Goal: Information Seeking & Learning: Check status

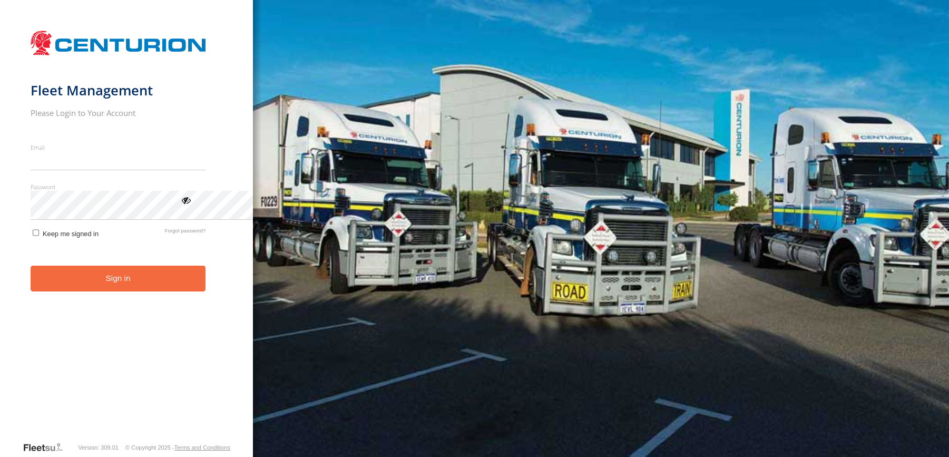
type input "**********"
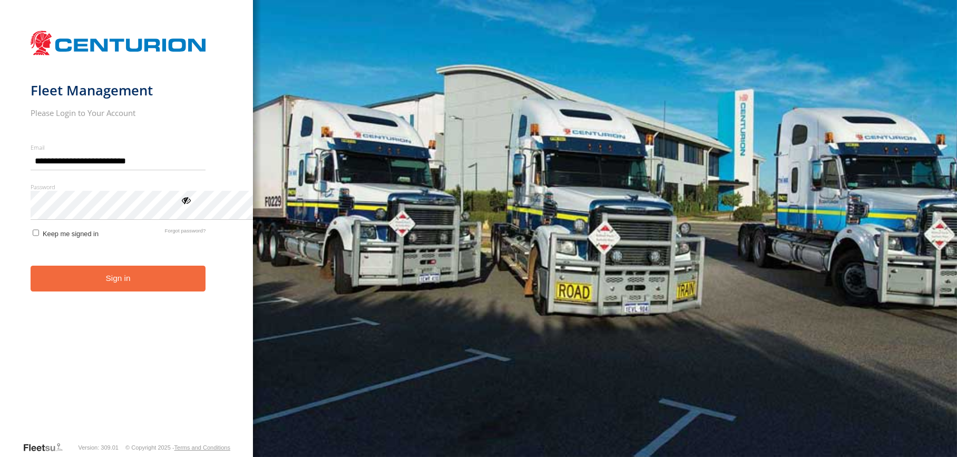
click at [177, 292] on button "Sign in" at bounding box center [119, 279] width 176 height 26
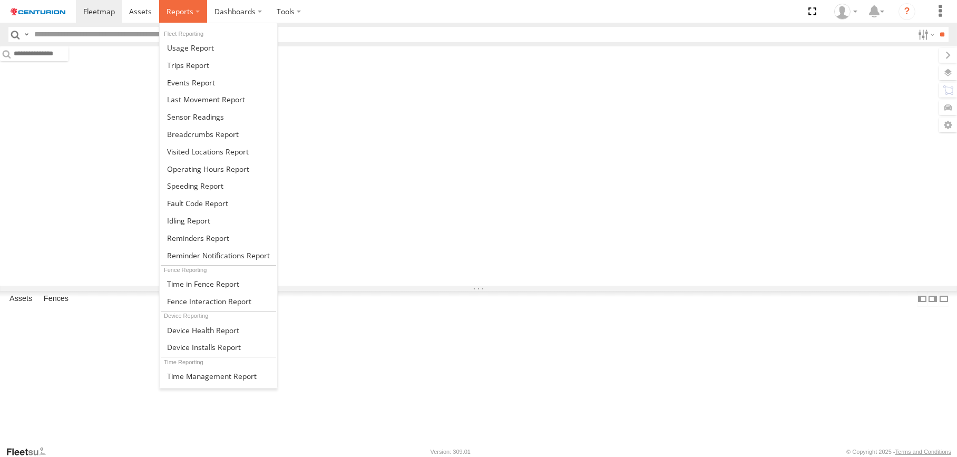
click at [193, 16] on span at bounding box center [180, 11] width 27 height 10
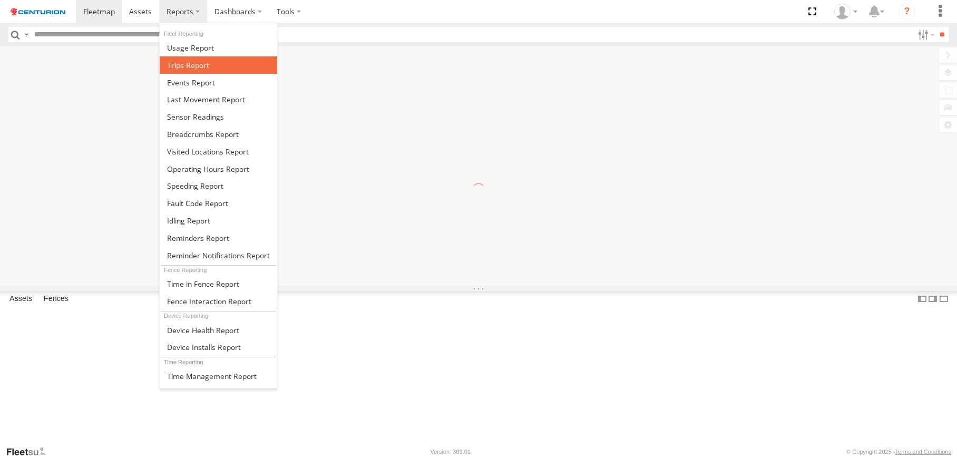
click at [209, 70] on span at bounding box center [188, 65] width 42 height 10
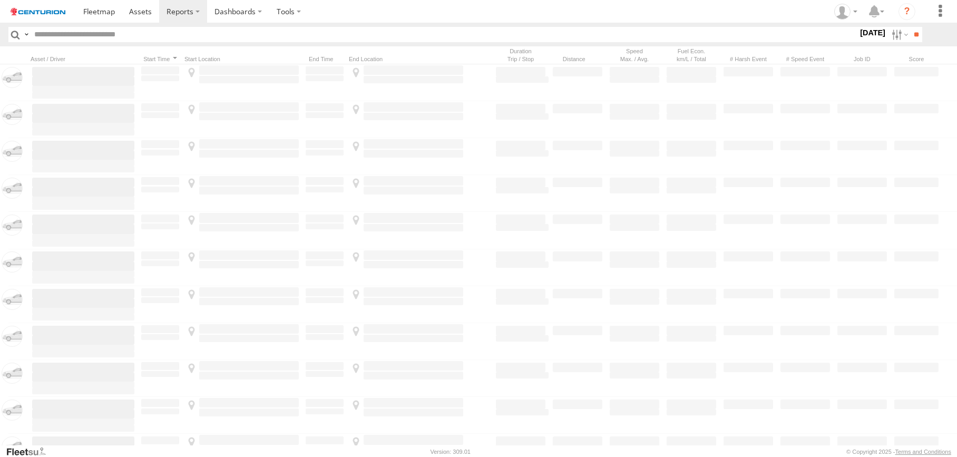
click at [83, 42] on input "text" at bounding box center [444, 34] width 828 height 15
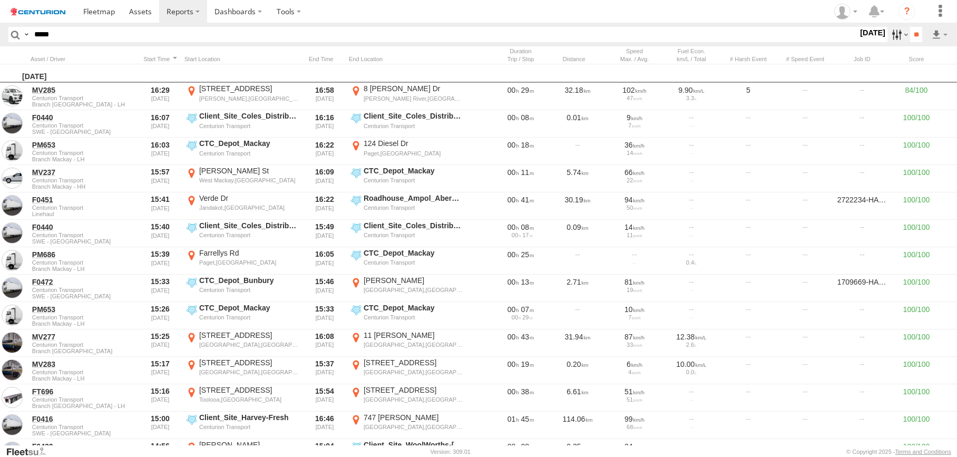
type input "*****"
click at [888, 42] on label at bounding box center [899, 34] width 23 height 15
click at [0, 0] on label at bounding box center [0, 0] width 0 height 0
click at [910, 42] on input "**" at bounding box center [916, 34] width 12 height 15
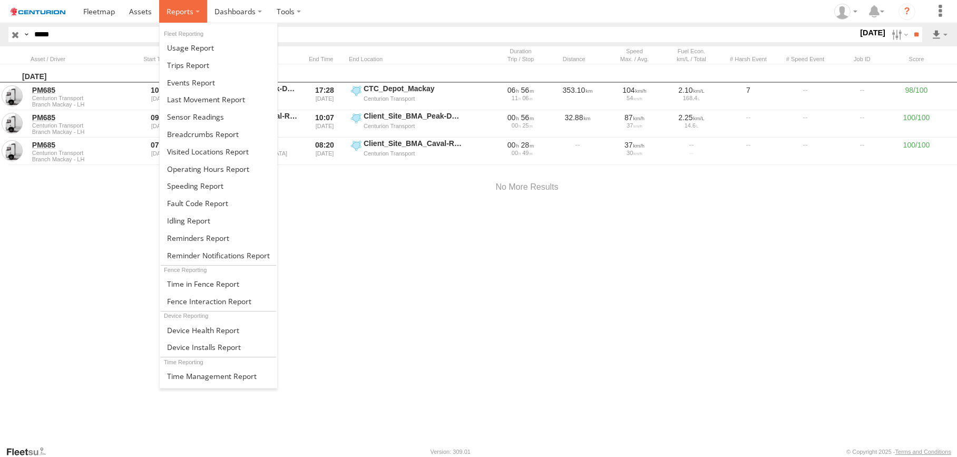
click at [193, 13] on span at bounding box center [180, 11] width 27 height 10
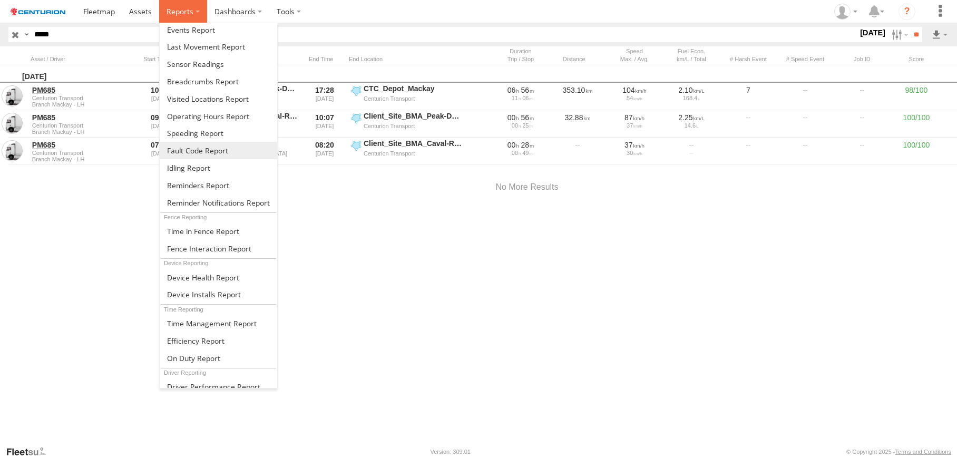
scroll to position [105, 0]
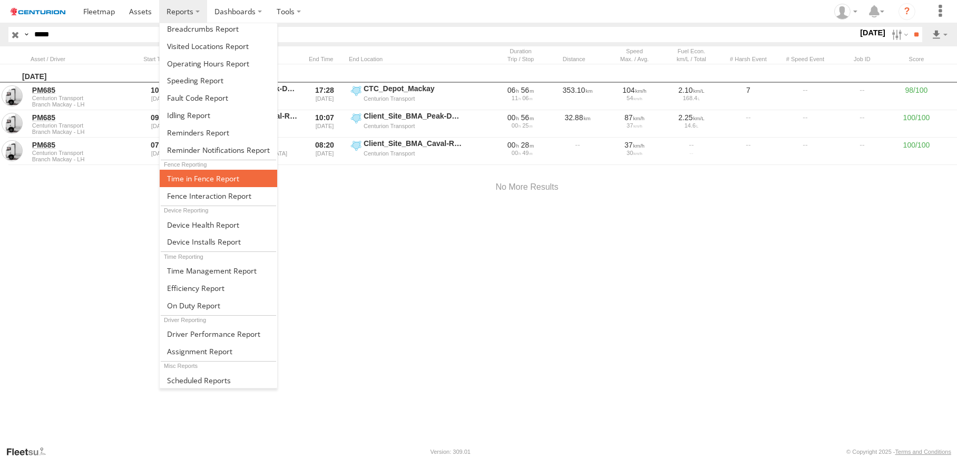
click at [239, 183] on span at bounding box center [203, 178] width 72 height 10
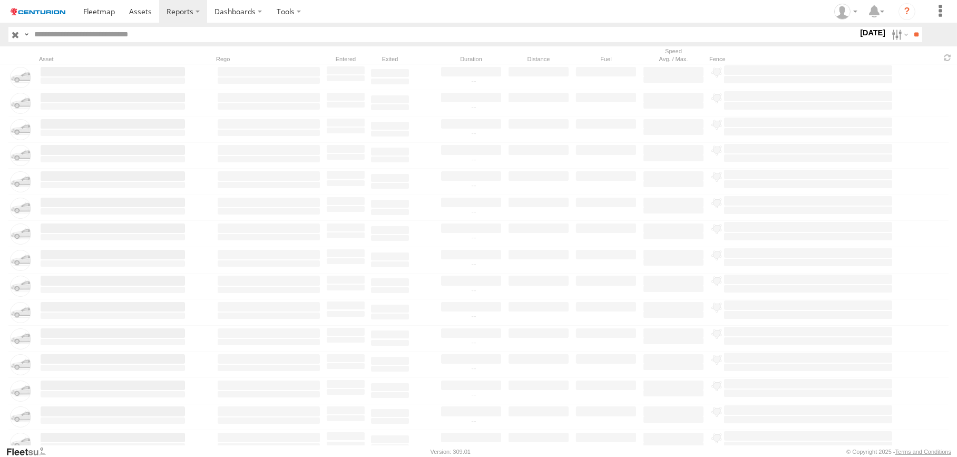
click at [60, 42] on input "text" at bounding box center [444, 34] width 828 height 15
type input "*****"
click at [910, 40] on input "**" at bounding box center [916, 34] width 12 height 15
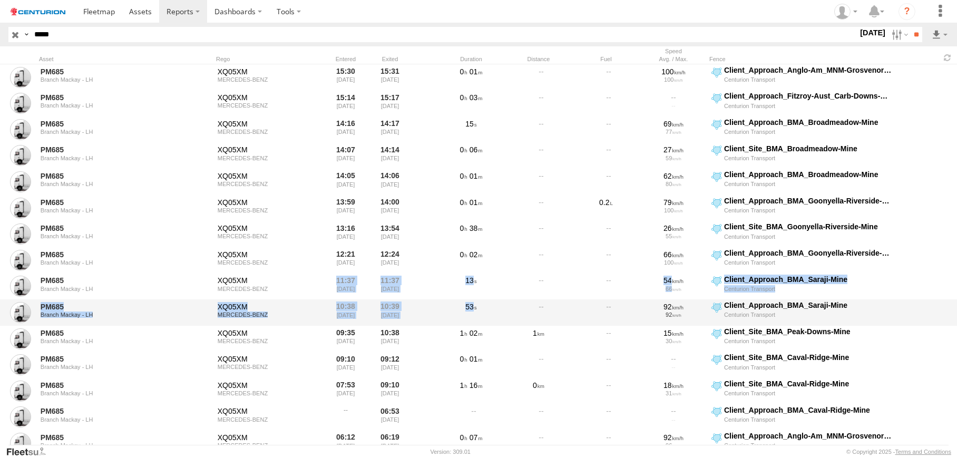
drag, startPoint x: 333, startPoint y: 290, endPoint x: 545, endPoint y: 322, distance: 214.8
click at [545, 322] on div "PM685 Branch Mackay - LH XQ05XM MERCEDES-BENZ 15:30 [DATE] 15:31 [DATE] 0 01 10…" at bounding box center [478, 286] width 957 height 444
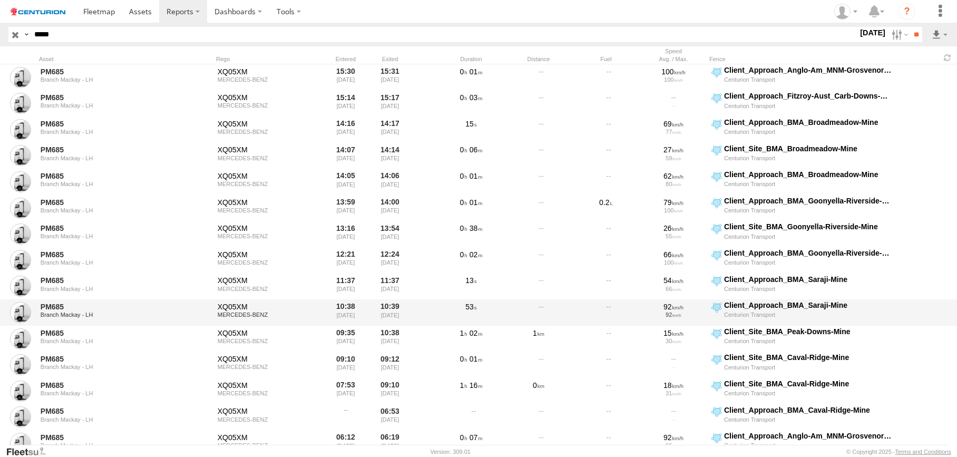
click at [576, 318] on div at bounding box center [606, 312] width 63 height 24
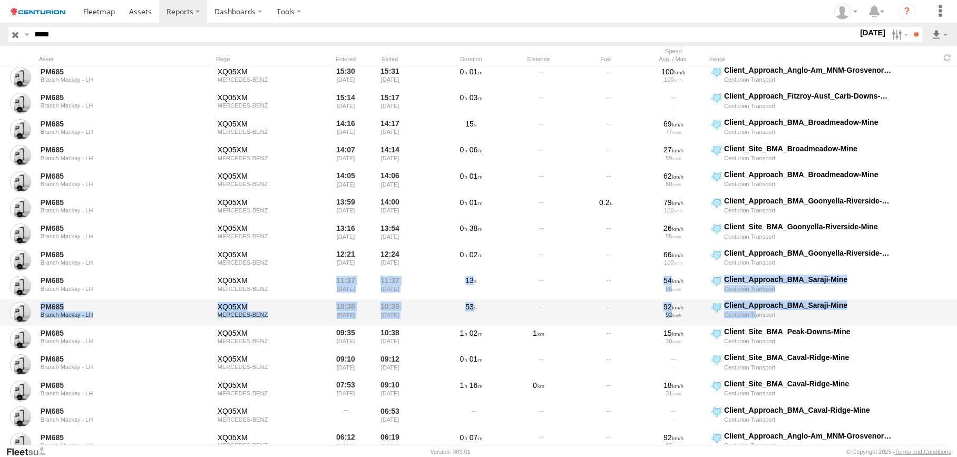
drag, startPoint x: 335, startPoint y: 295, endPoint x: 755, endPoint y: 324, distance: 421.7
click at [755, 324] on div "PM685 Branch Mackay - LH XQ05XM MERCEDES-BENZ 15:30 [DATE] 15:31 [DATE] 0 01 10…" at bounding box center [478, 286] width 957 height 444
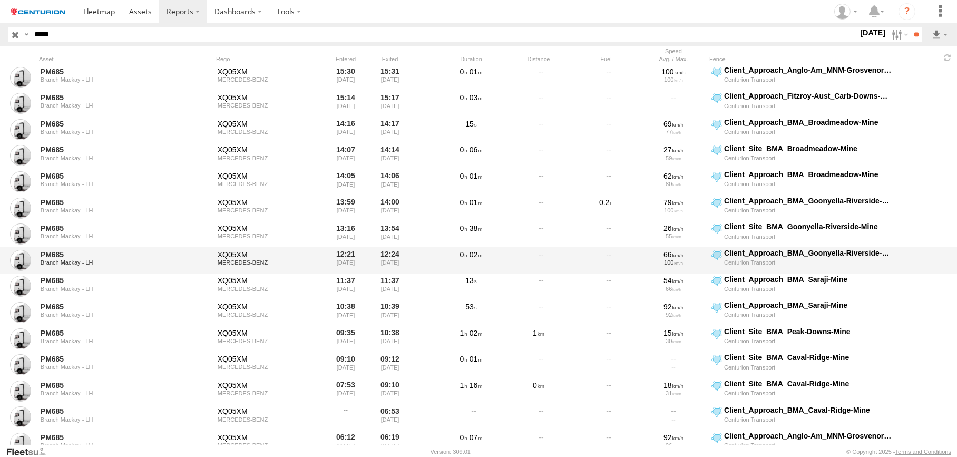
click at [529, 267] on div at bounding box center [538, 260] width 63 height 24
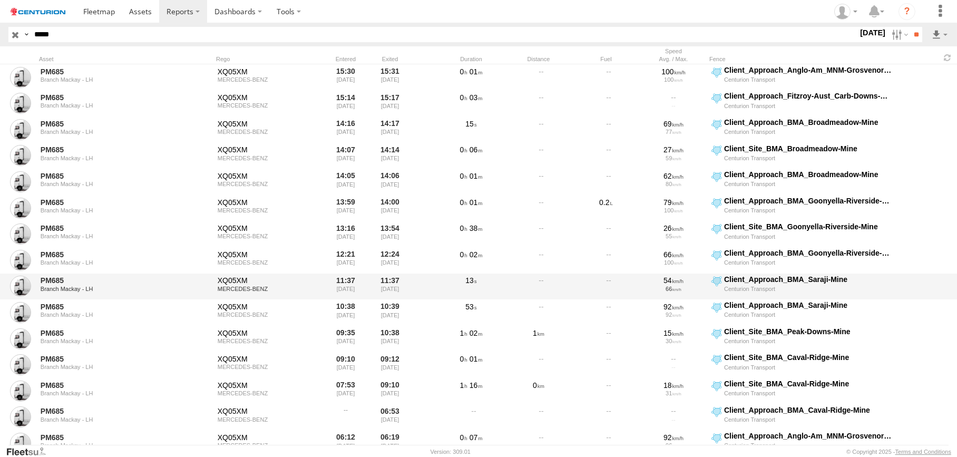
drag, startPoint x: 332, startPoint y: 296, endPoint x: 395, endPoint y: 300, distance: 63.4
click at [395, 300] on div "PM685 Branch Mackay - LH XQ05XM MERCEDES-BENZ 11:37 [DATE] 11:37 [DATE] 13 54 6…" at bounding box center [478, 287] width 957 height 26
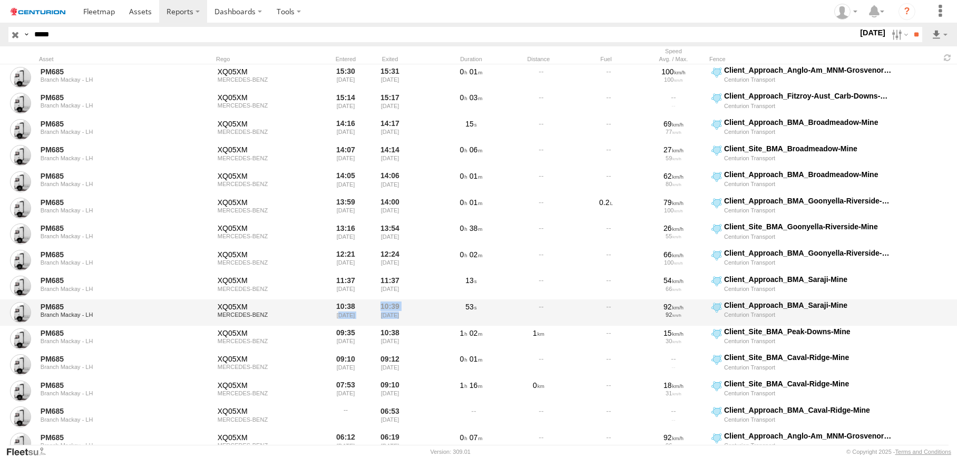
drag, startPoint x: 334, startPoint y: 325, endPoint x: 378, endPoint y: 325, distance: 44.3
click at [383, 325] on div "PM685 Branch Mackay - LH XQ05XM MERCEDES-BENZ 10:38 [DATE] 10:39 [DATE] 53 92 9…" at bounding box center [478, 312] width 957 height 26
click at [332, 321] on div "10:38 [DATE]" at bounding box center [346, 312] width 40 height 24
drag, startPoint x: 334, startPoint y: 322, endPoint x: 415, endPoint y: 321, distance: 81.2
click at [415, 321] on div "PM685 Branch Mackay - LH XQ05XM MERCEDES-BENZ 10:38 [DATE] 10:39 [DATE] 53 92 9…" at bounding box center [478, 312] width 957 height 26
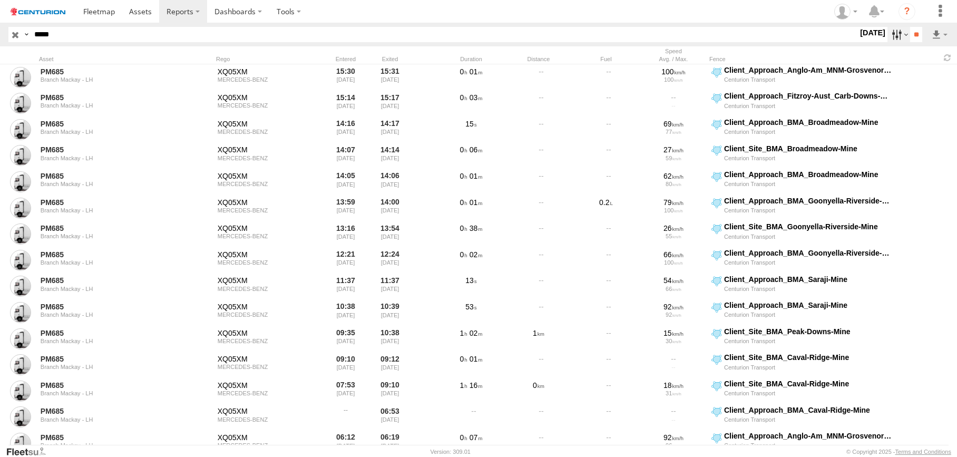
click at [888, 42] on label at bounding box center [899, 34] width 23 height 15
click at [0, 0] on label at bounding box center [0, 0] width 0 height 0
click at [910, 42] on input "**" at bounding box center [916, 34] width 12 height 15
